Goal: Task Accomplishment & Management: Use online tool/utility

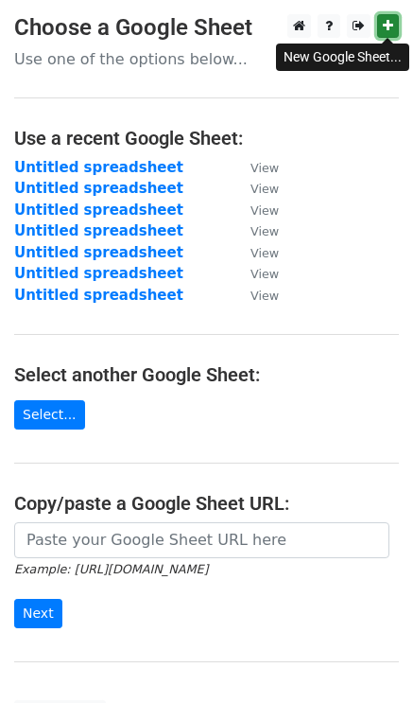
click at [387, 18] on link at bounding box center [388, 26] width 22 height 24
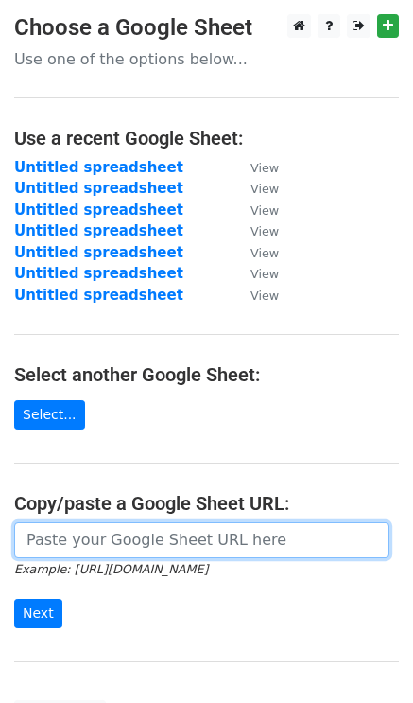
click at [109, 542] on input "url" at bounding box center [201, 540] width 375 height 36
paste input "https://docs.google.com/spreadsheets/d/1b8bnuBno2FrlnUncQ_RahySiVFN0Rz7MsBmRyZb…"
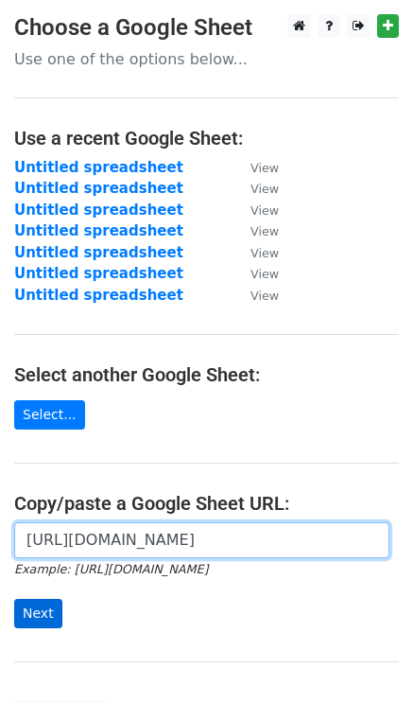
type input "https://docs.google.com/spreadsheets/d/1b8bnuBno2FrlnUncQ_RahySiVFN0Rz7MsBmRyZb…"
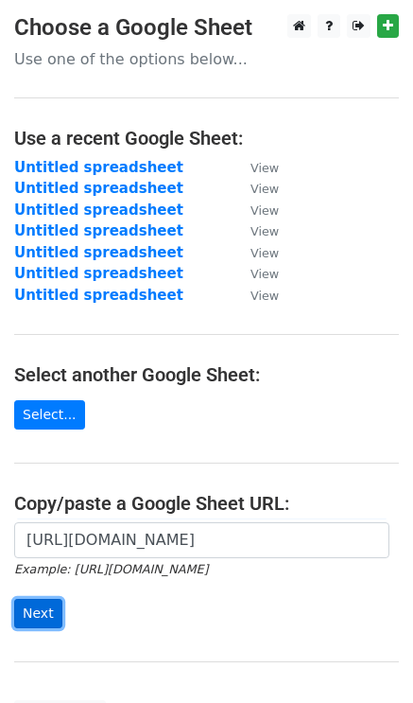
click at [36, 599] on input "Next" at bounding box center [38, 613] width 48 height 29
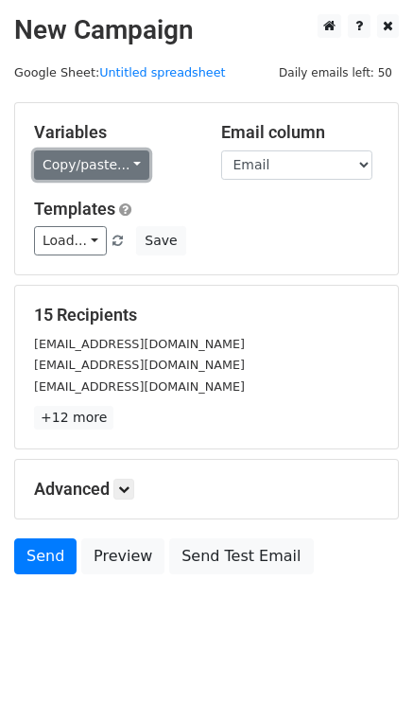
click at [85, 165] on link "Copy/paste..." at bounding box center [91, 164] width 115 height 29
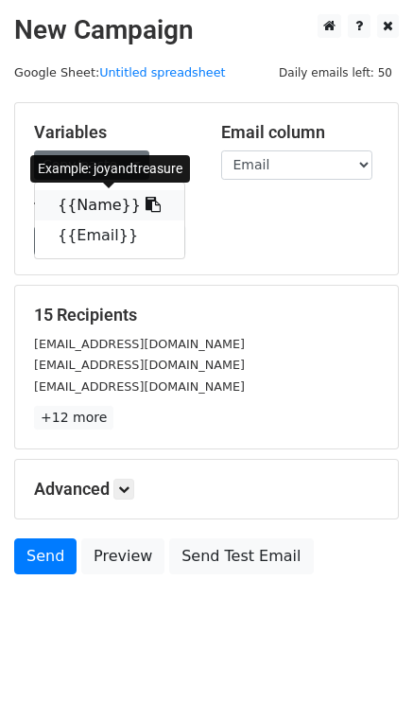
click at [100, 203] on link "{{Name}}" at bounding box center [109, 205] width 149 height 30
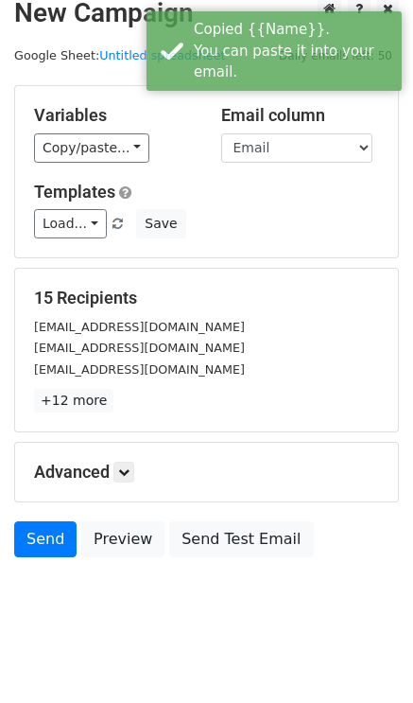
scroll to position [27, 0]
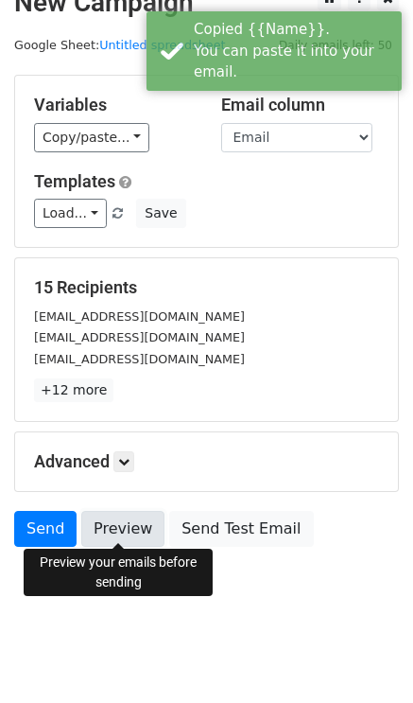
click at [100, 530] on link "Preview" at bounding box center [122, 529] width 83 height 36
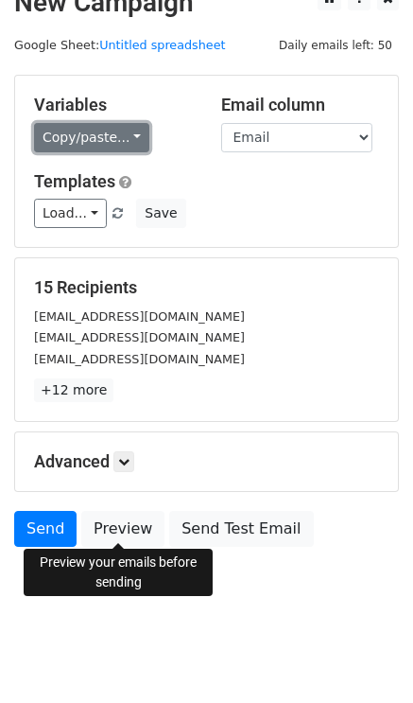
click at [76, 144] on link "Copy/paste..." at bounding box center [91, 137] width 115 height 29
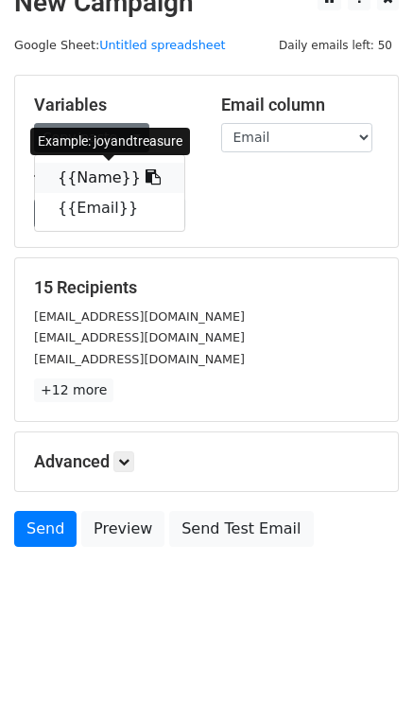
click at [83, 183] on link "{{Name}}" at bounding box center [109, 178] width 149 height 30
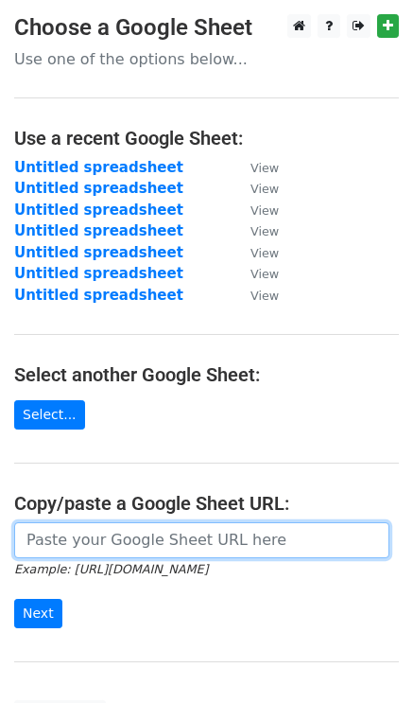
click at [105, 538] on input "url" at bounding box center [201, 540] width 375 height 36
paste input "https://docs.google.com/spreadsheets/d/1b8bnuBno2FrlnUncQ_RahySiVFN0Rz7MsBmRyZb…"
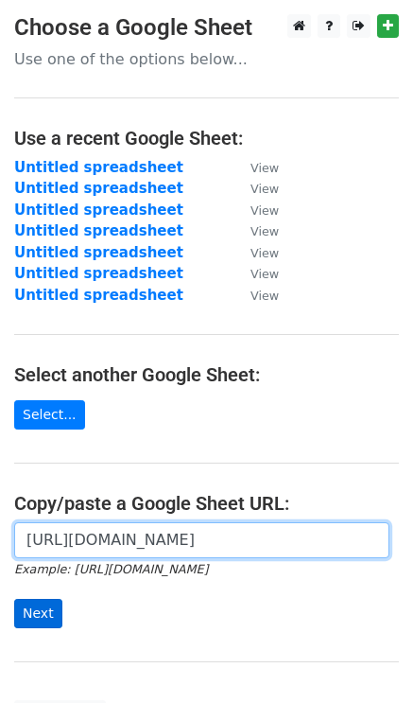
type input "https://docs.google.com/spreadsheets/d/1b8bnuBno2FrlnUncQ_RahySiVFN0Rz7MsBmRyZb…"
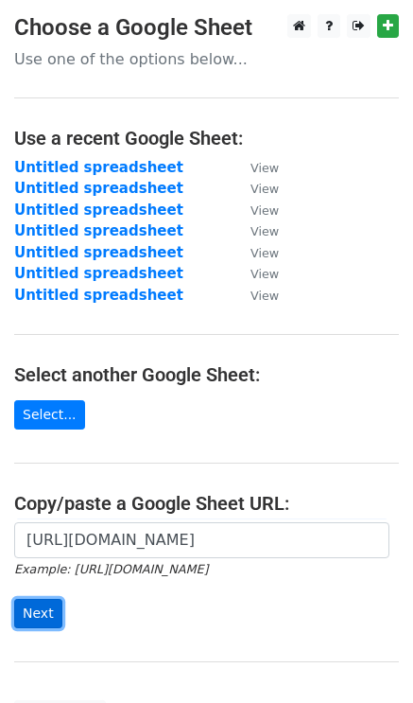
click at [40, 606] on input "Next" at bounding box center [38, 613] width 48 height 29
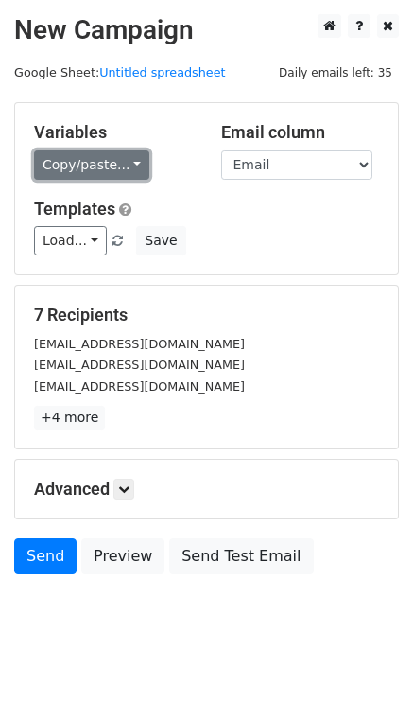
click at [65, 161] on link "Copy/paste..." at bounding box center [91, 164] width 115 height 29
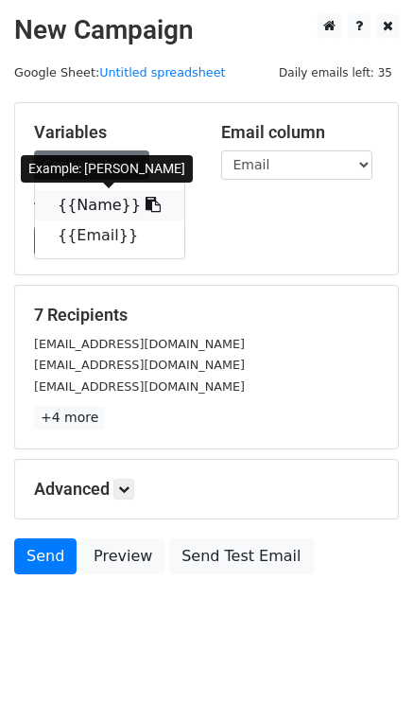
click at [83, 197] on link "{{Name}}" at bounding box center [109, 205] width 149 height 30
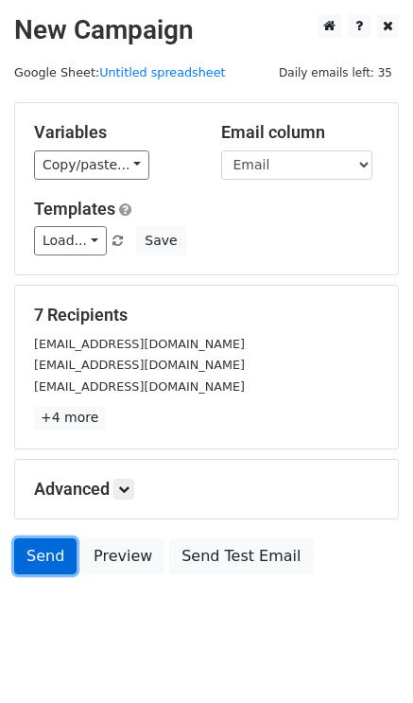
click at [47, 552] on link "Send" at bounding box center [45, 556] width 62 height 36
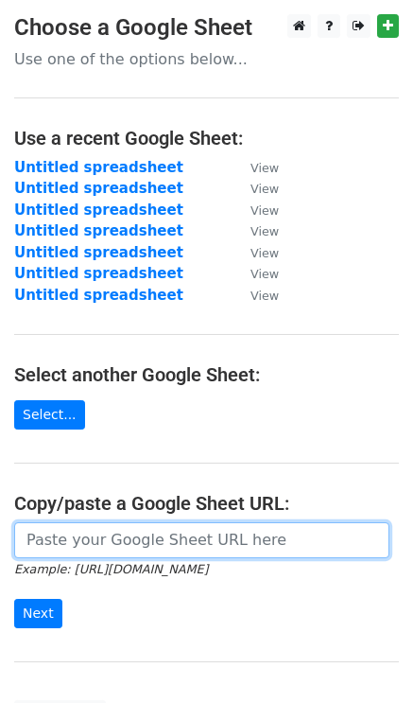
click at [73, 539] on input "url" at bounding box center [201, 540] width 375 height 36
click at [72, 535] on input "url" at bounding box center [201, 540] width 375 height 36
paste input "[URL][DOMAIN_NAME]"
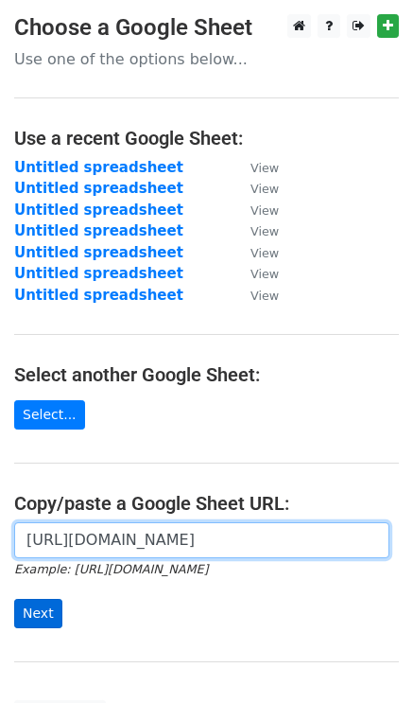
type input "[URL][DOMAIN_NAME]"
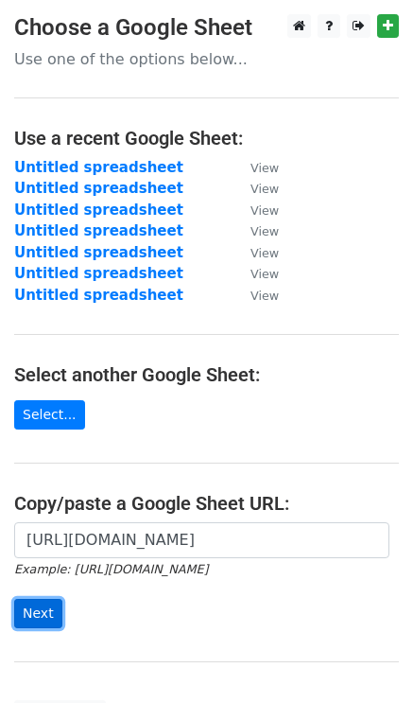
scroll to position [0, 0]
click at [45, 602] on input "Next" at bounding box center [38, 613] width 48 height 29
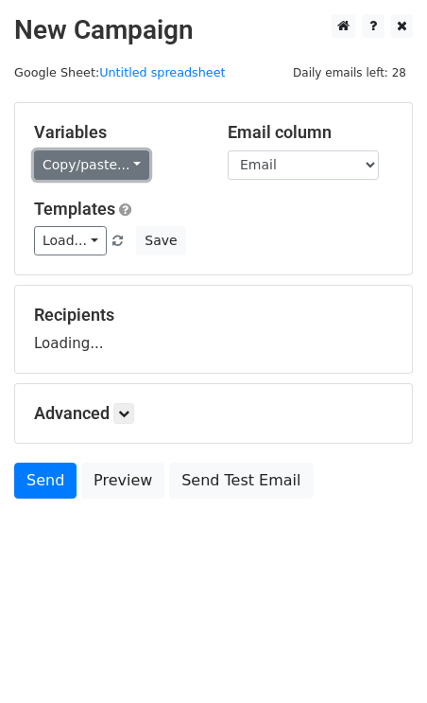
click at [51, 167] on link "Copy/paste..." at bounding box center [91, 164] width 115 height 29
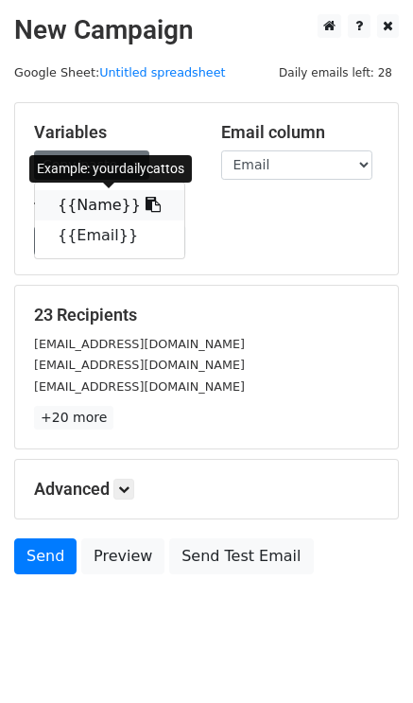
click at [85, 216] on link "{{Name}}" at bounding box center [109, 205] width 149 height 30
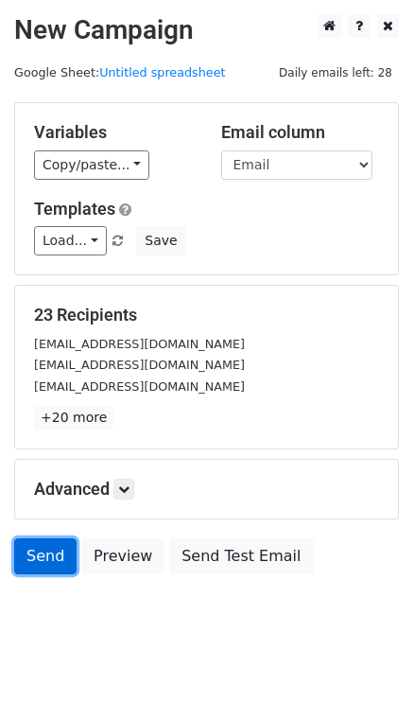
click at [48, 553] on link "Send" at bounding box center [45, 556] width 62 height 36
